Goal: Information Seeking & Learning: Learn about a topic

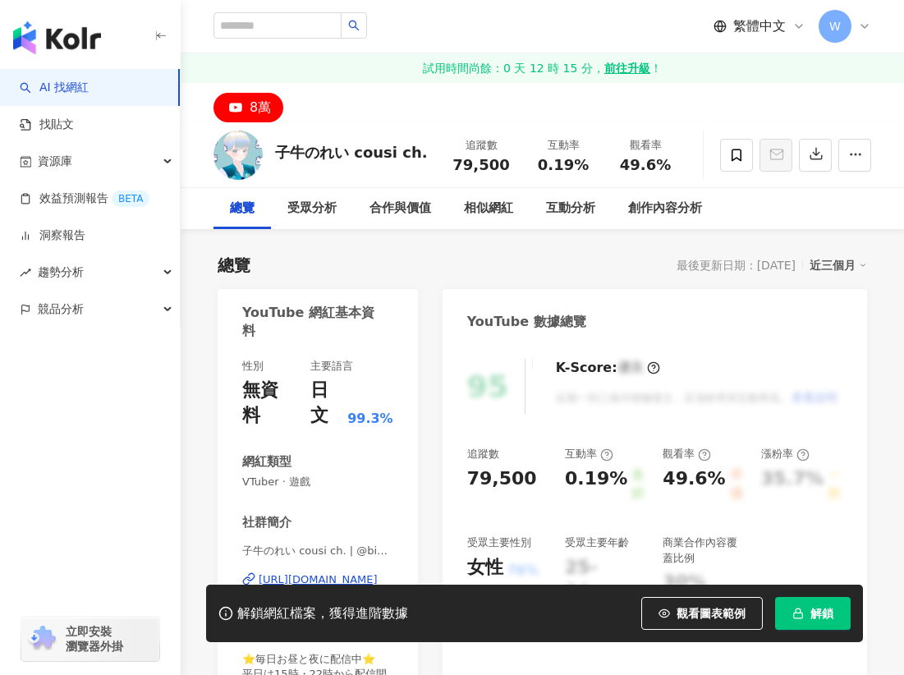
click at [332, 572] on div "https://www.youtube.com/channel/UC717GPDKWoq163uw-_kSRiw" at bounding box center [318, 579] width 119 height 15
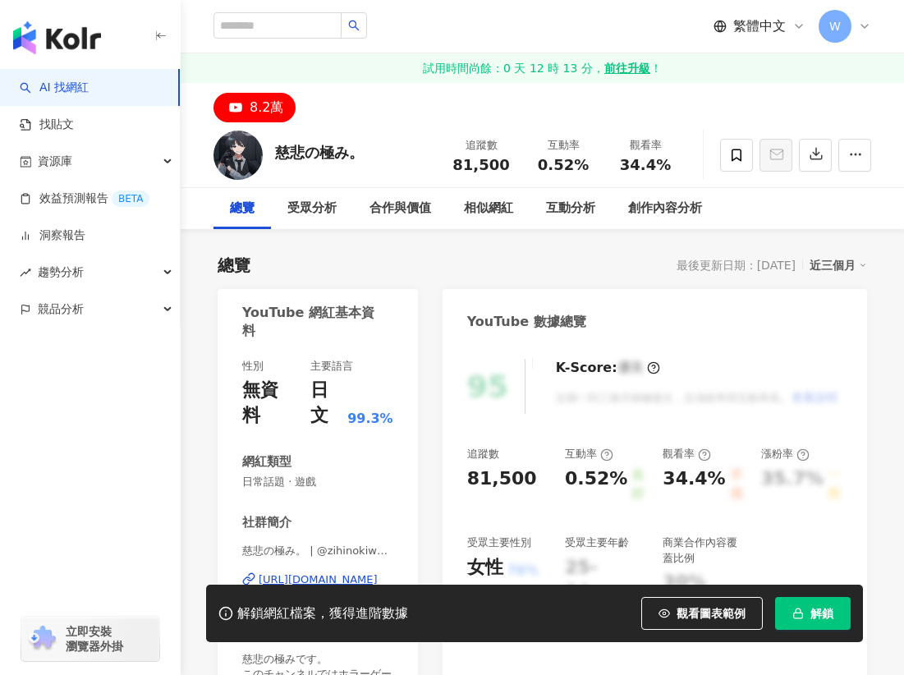
click at [346, 572] on div "https://www.youtube.com/channel/UClY56eiOndzx16Vu_PfAtAg" at bounding box center [318, 579] width 119 height 15
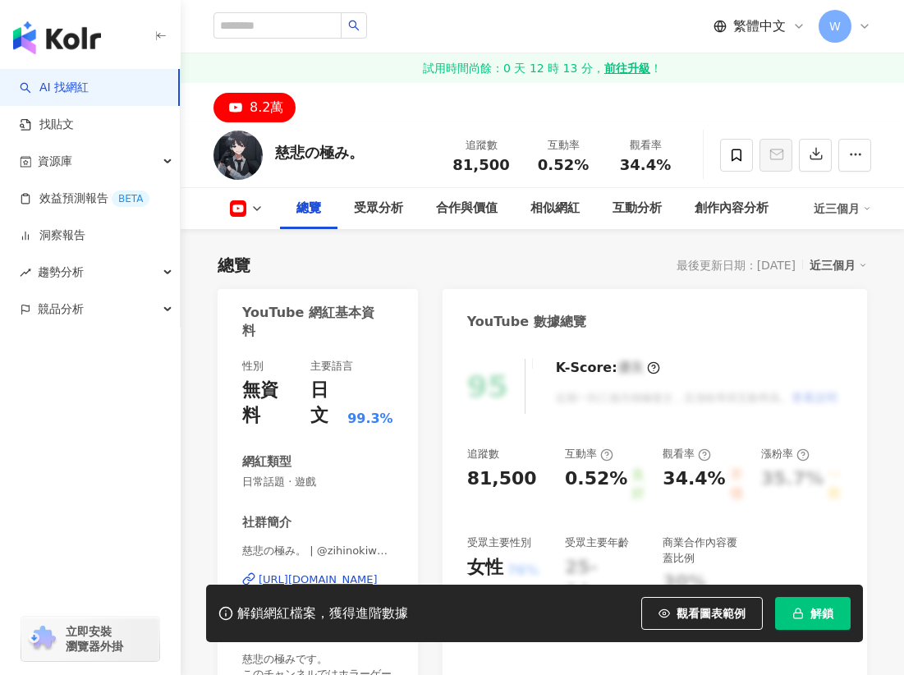
scroll to position [164, 0]
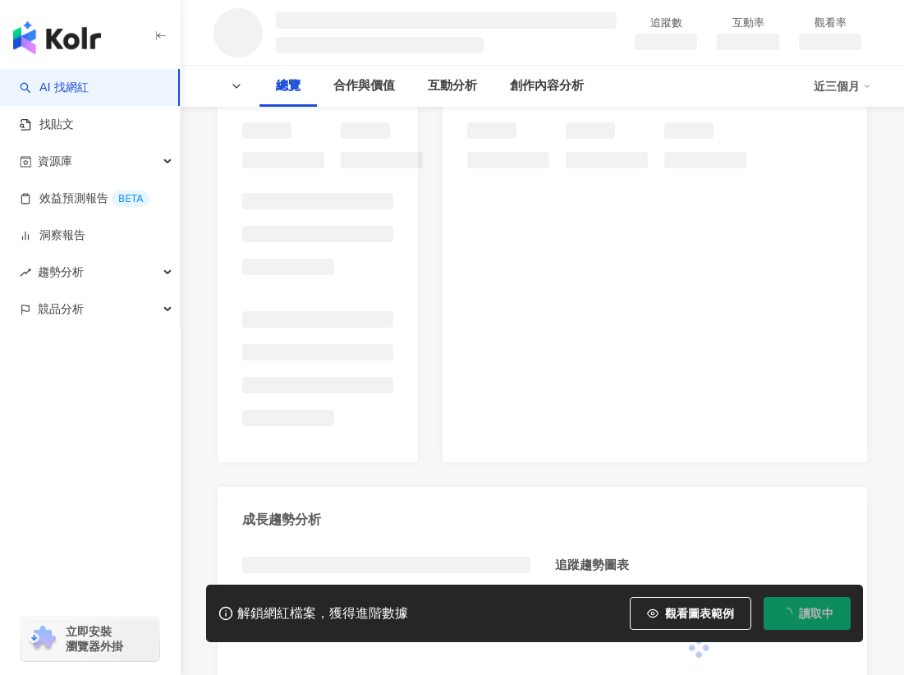
scroll to position [246, 0]
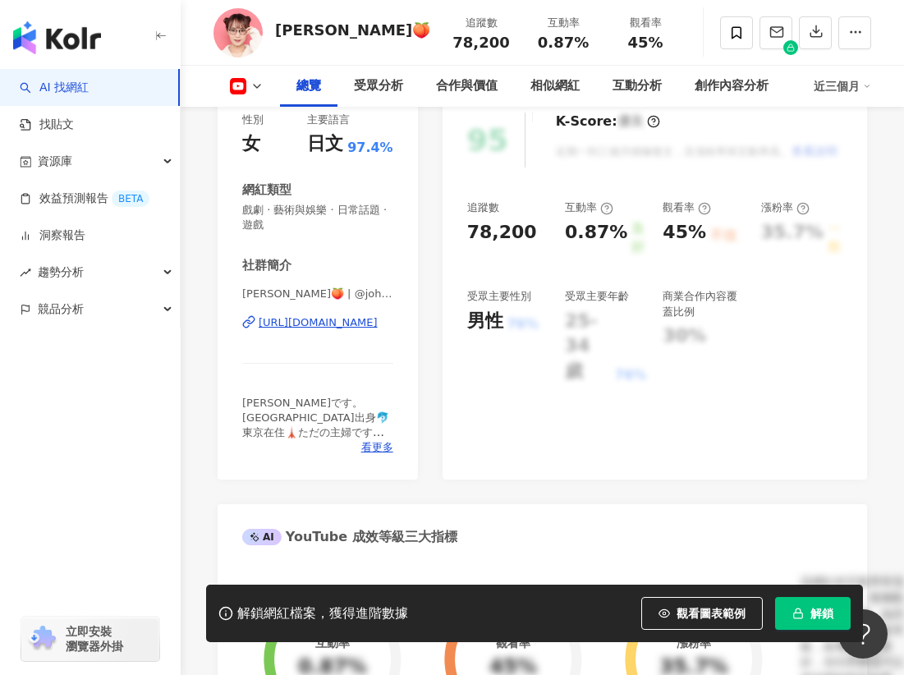
click at [338, 327] on div "https://www.youtube.com/channel/UCp9SyzQX5etI5fzy2zagR0w" at bounding box center [318, 322] width 119 height 15
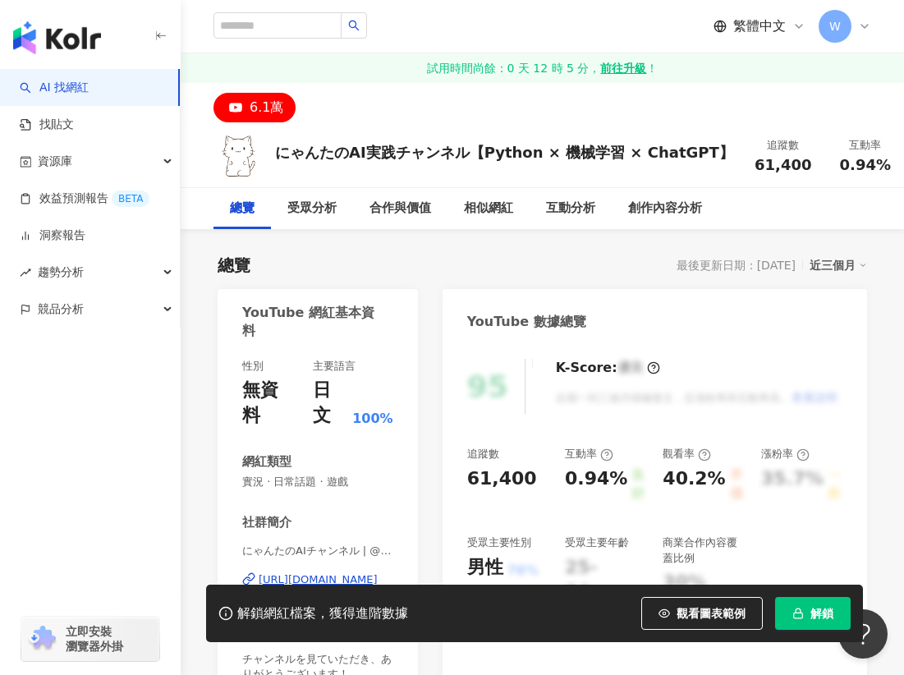
click at [358, 572] on div "[URL][DOMAIN_NAME]" at bounding box center [318, 579] width 119 height 15
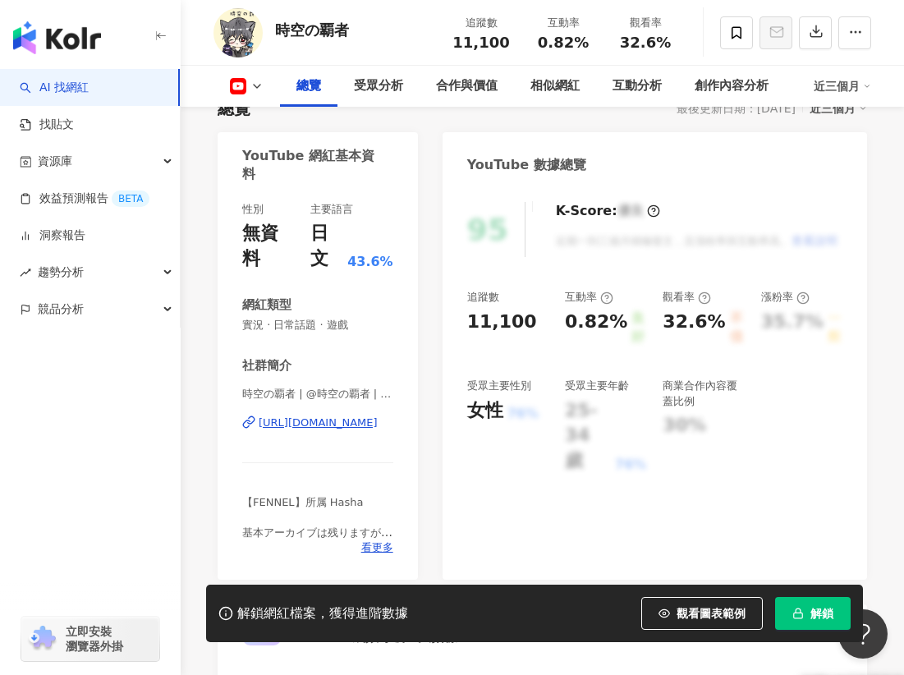
scroll to position [164, 0]
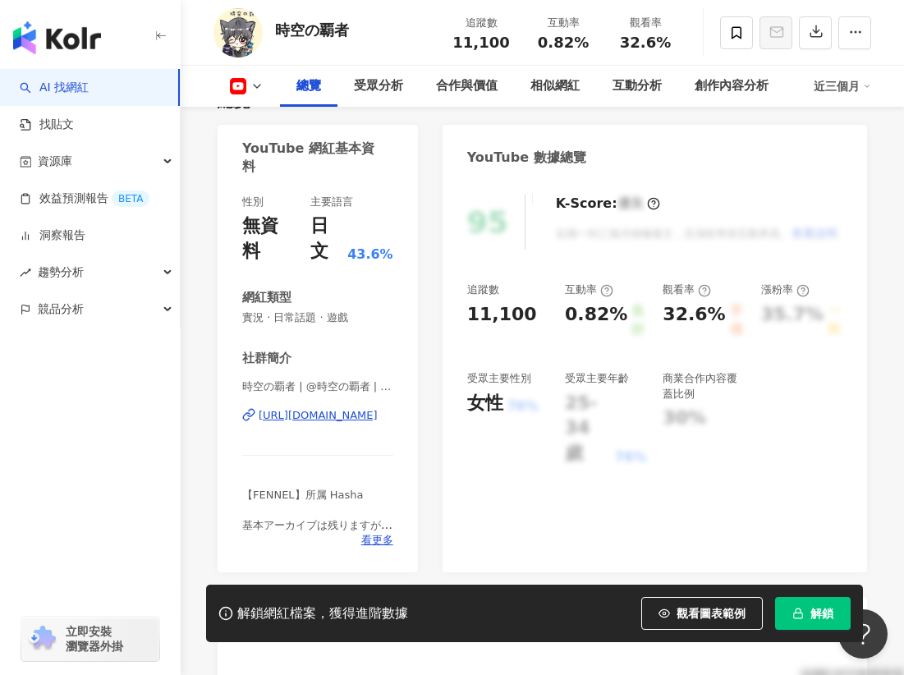
click at [314, 408] on div "https://www.youtube.com/channel/UCrqrasqdUAF9DZ9p4fQxT6g" at bounding box center [318, 415] width 119 height 15
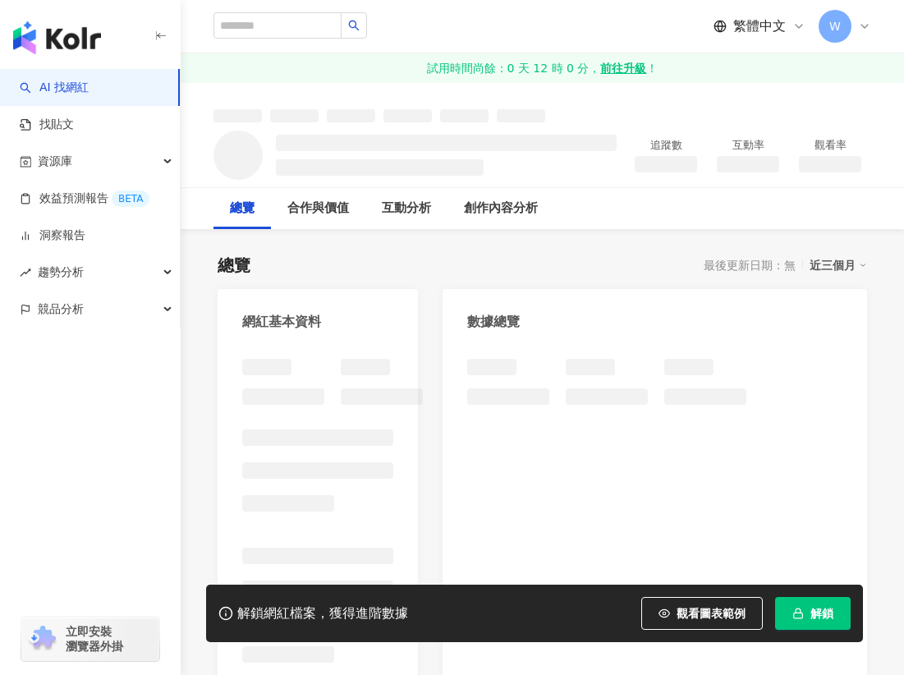
scroll to position [164, 0]
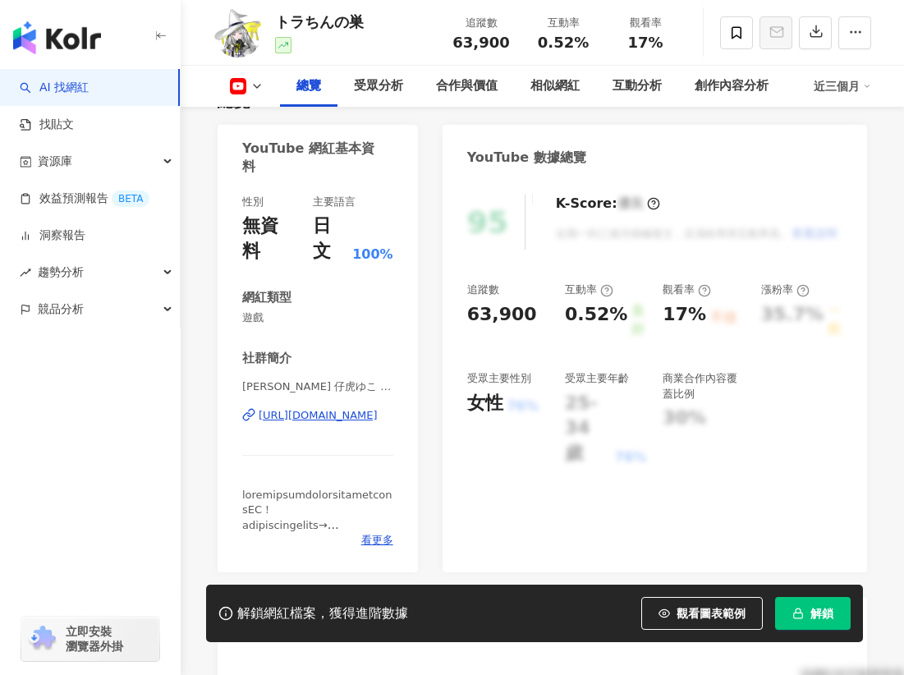
click at [309, 408] on div "[URL][DOMAIN_NAME]" at bounding box center [318, 415] width 119 height 15
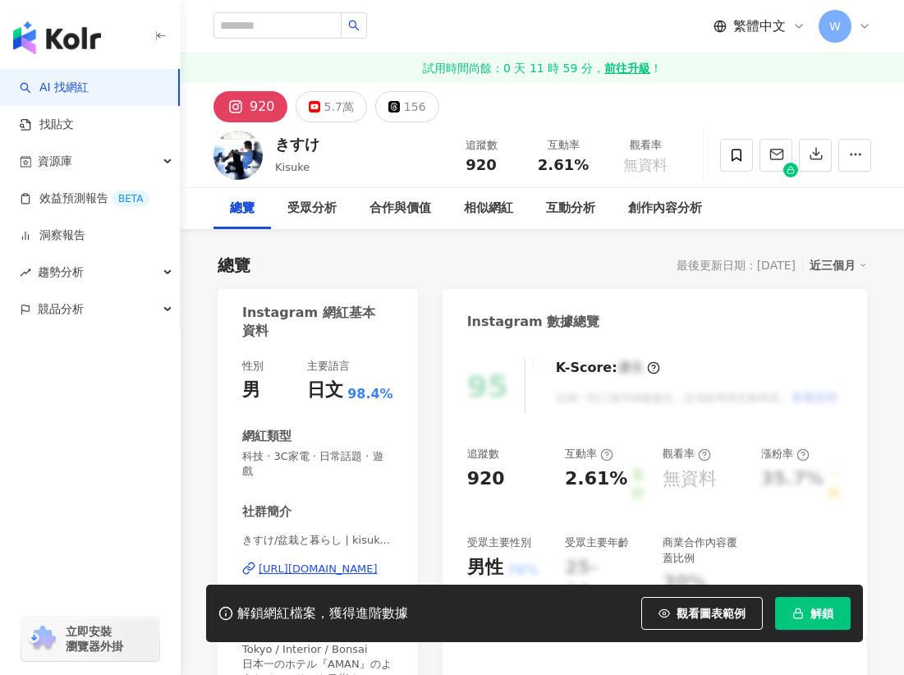
click at [328, 110] on div "5.7萬" at bounding box center [339, 106] width 30 height 23
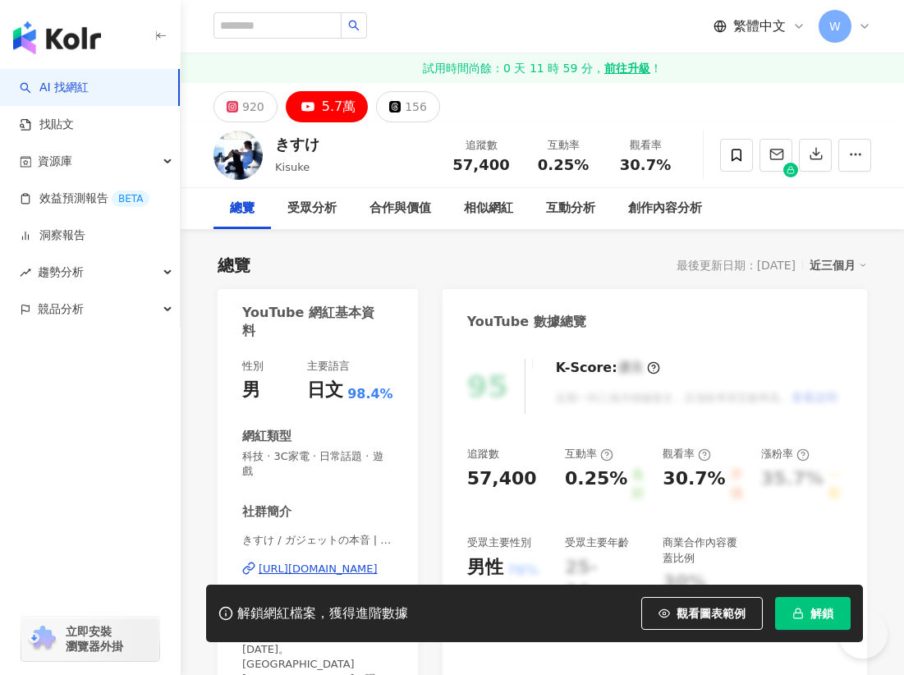
scroll to position [82, 0]
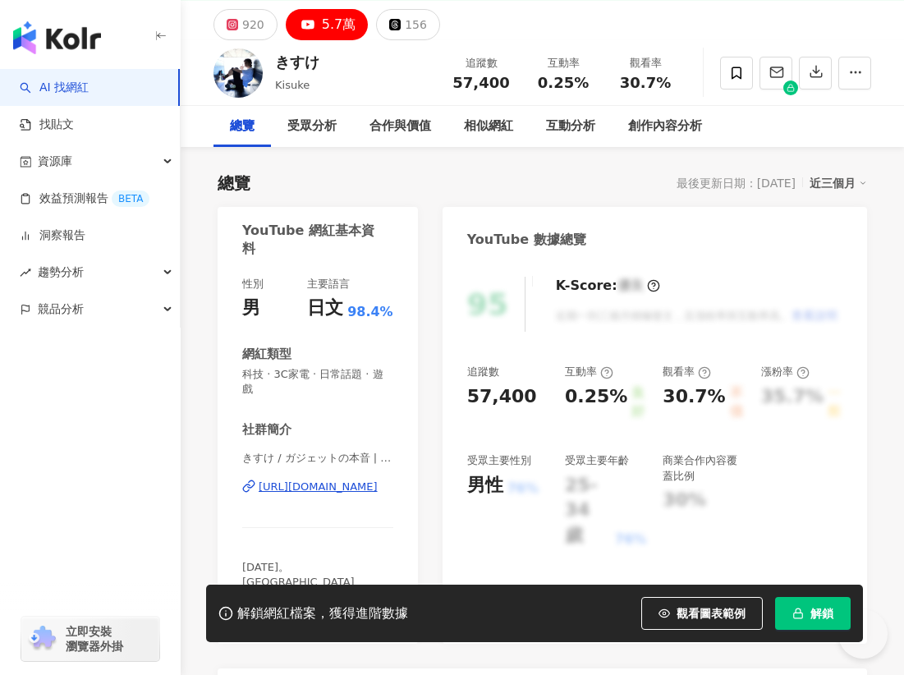
click at [319, 479] on div "https://www.youtube.com/channel/UCY57OrR5CWVgyJav7UZ5XEg" at bounding box center [318, 486] width 119 height 15
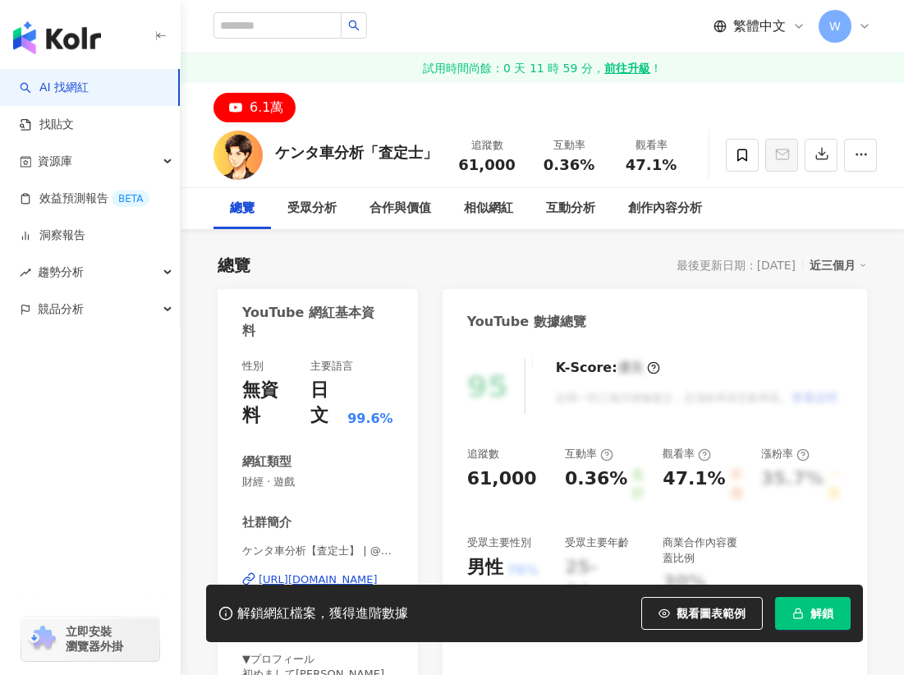
click at [324, 572] on div "https://www.youtube.com/channel/UCMbZvM-FsnryDH-zfFXn1xQ" at bounding box center [318, 579] width 119 height 15
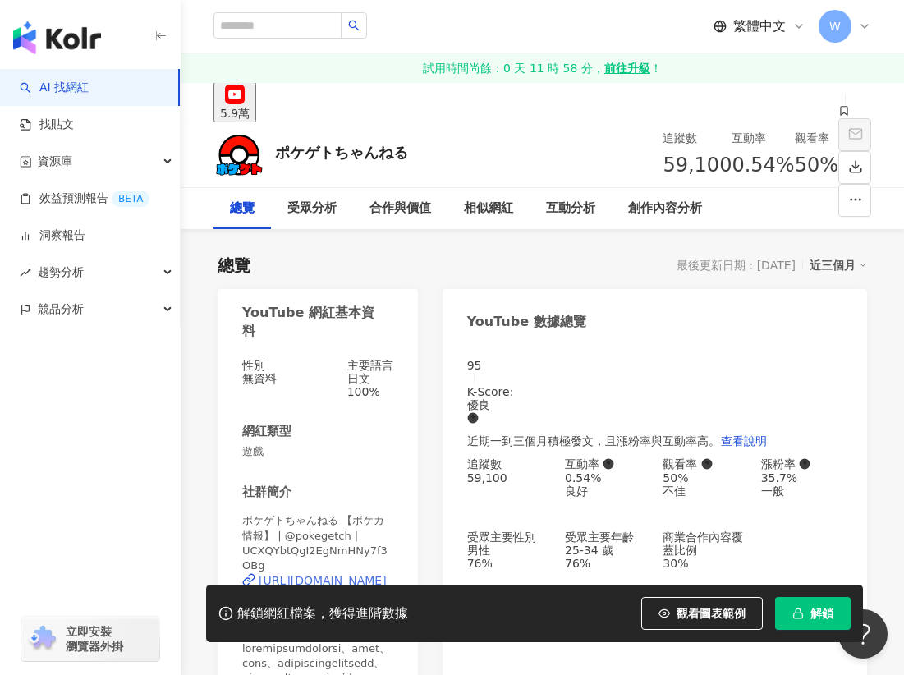
click at [328, 574] on div "[URL][DOMAIN_NAME]" at bounding box center [323, 580] width 128 height 13
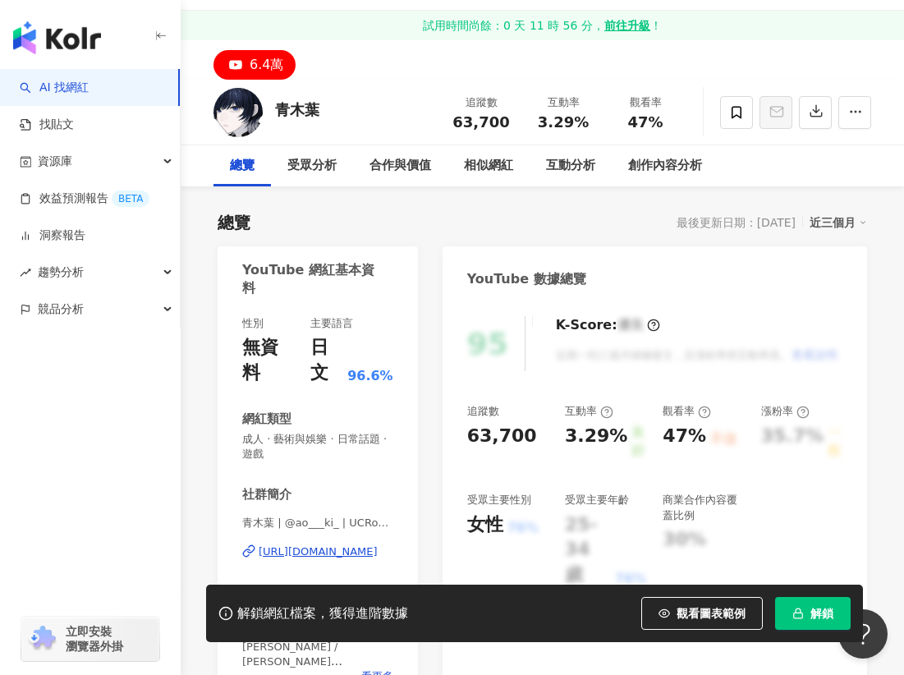
scroll to position [82, 0]
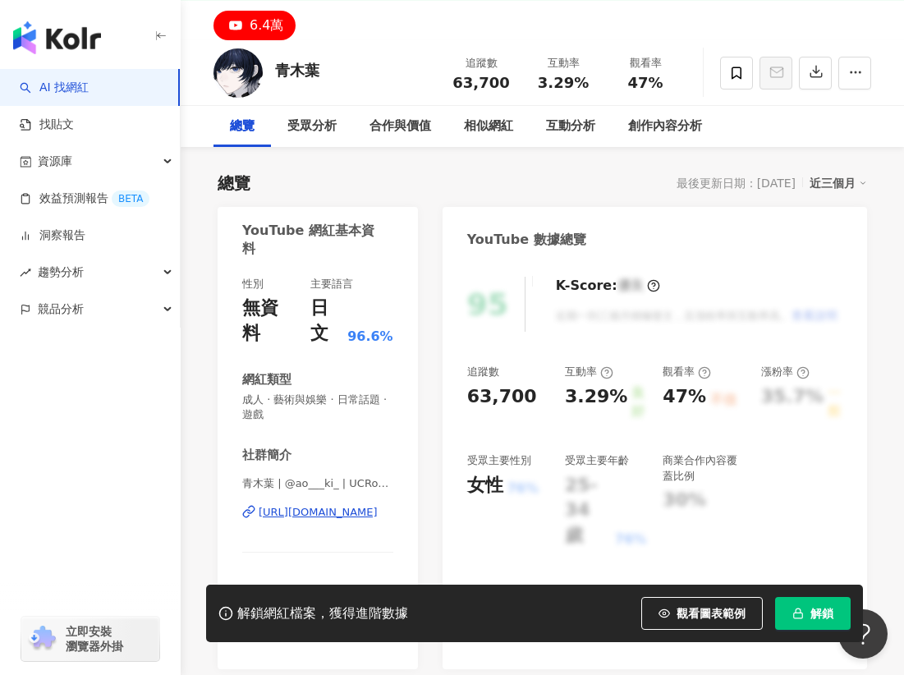
click at [339, 505] on div "https://www.youtube.com/channel/UCRo9X4fi28EBGc4ABdSW_kg" at bounding box center [318, 512] width 119 height 15
